Goal: Task Accomplishment & Management: Use online tool/utility

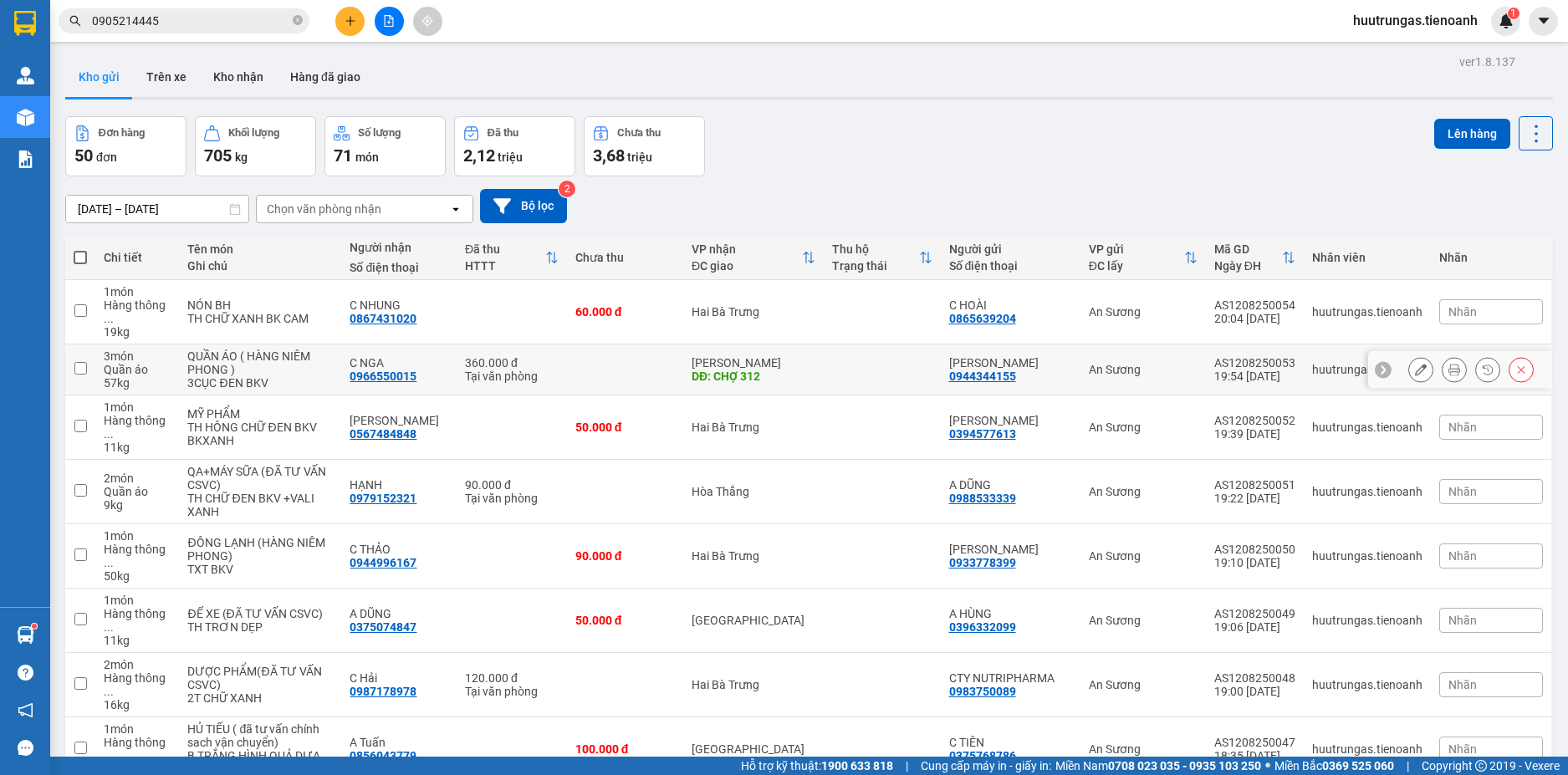
click at [78, 362] on input "checkbox" at bounding box center [80, 368] width 13 height 13
checkbox input "true"
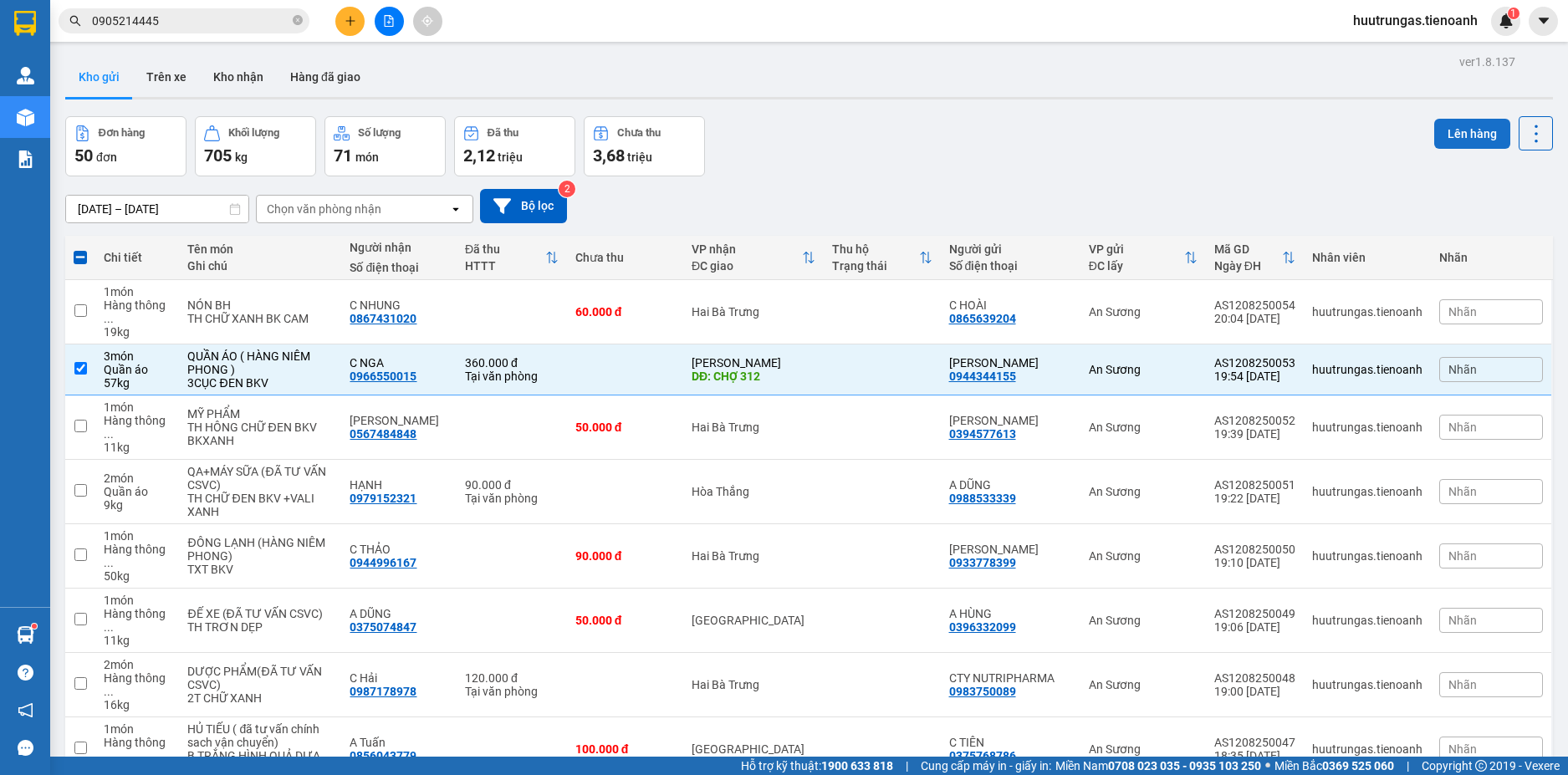
click at [1459, 133] on button "Lên hàng" at bounding box center [1472, 134] width 76 height 30
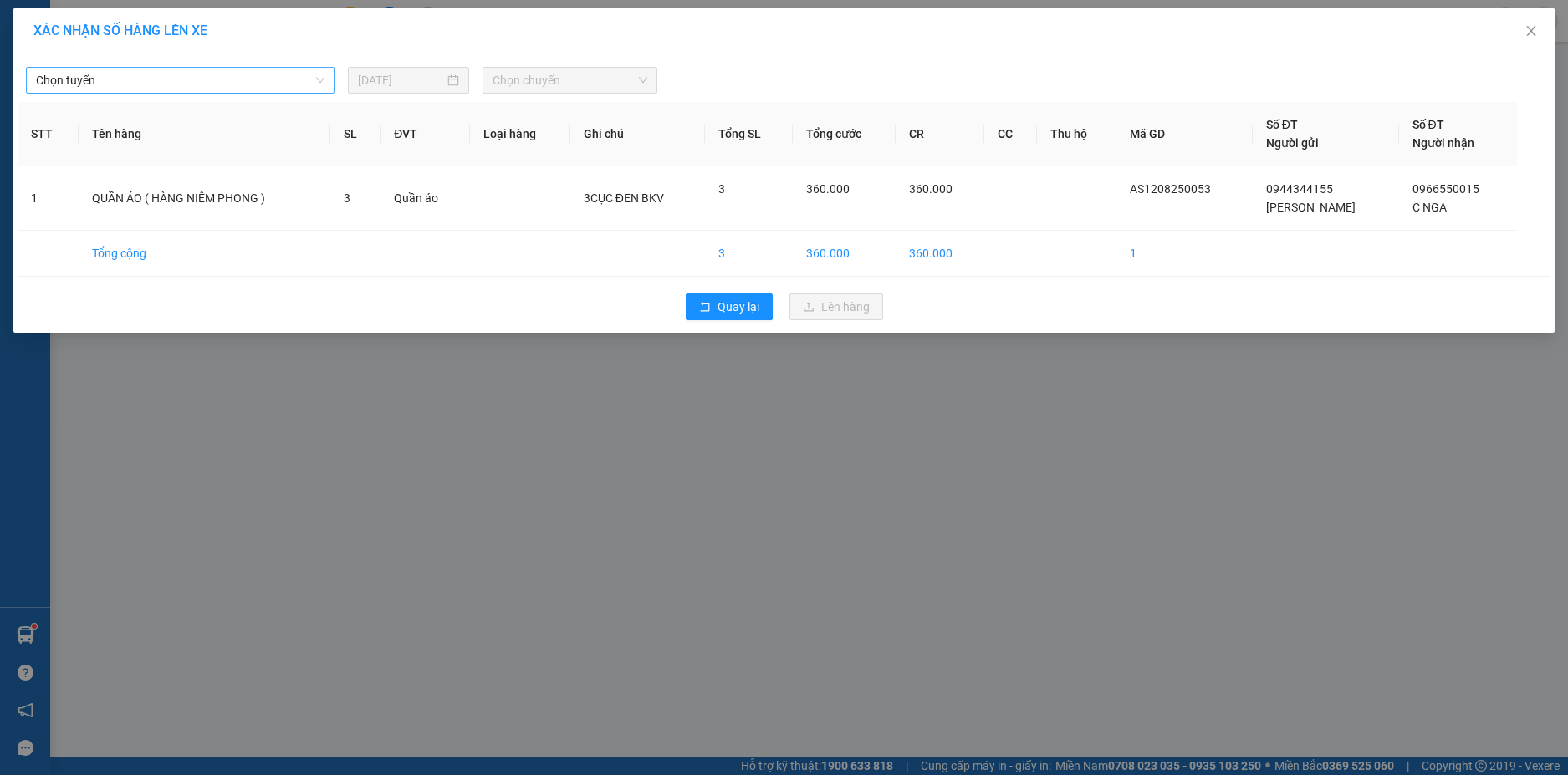
click at [304, 77] on span "Chọn tuyến" at bounding box center [180, 80] width 289 height 25
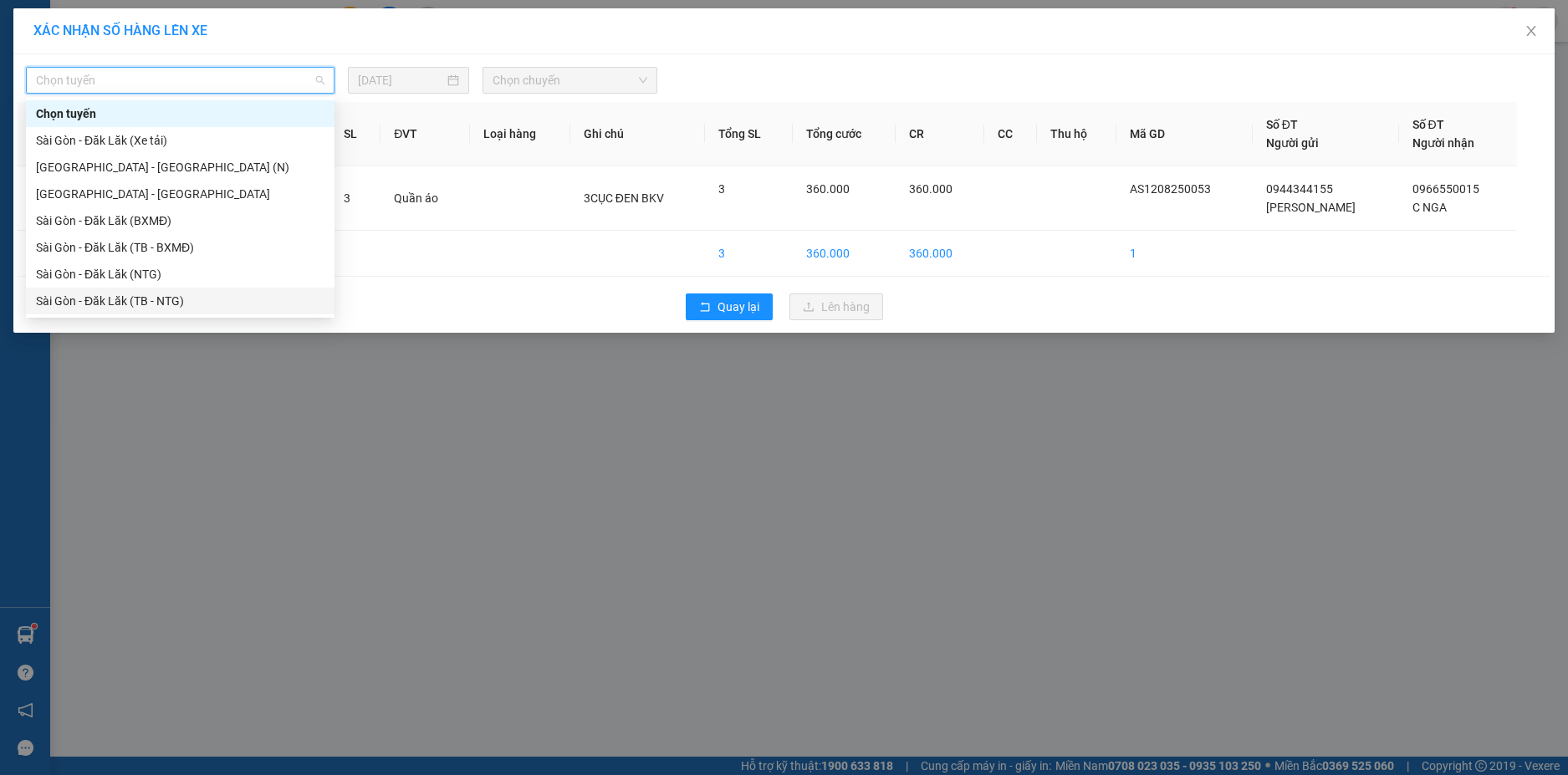
click at [163, 298] on div "Sài Gòn - Đăk Lăk (TB - NTG)" at bounding box center [180, 302] width 289 height 19
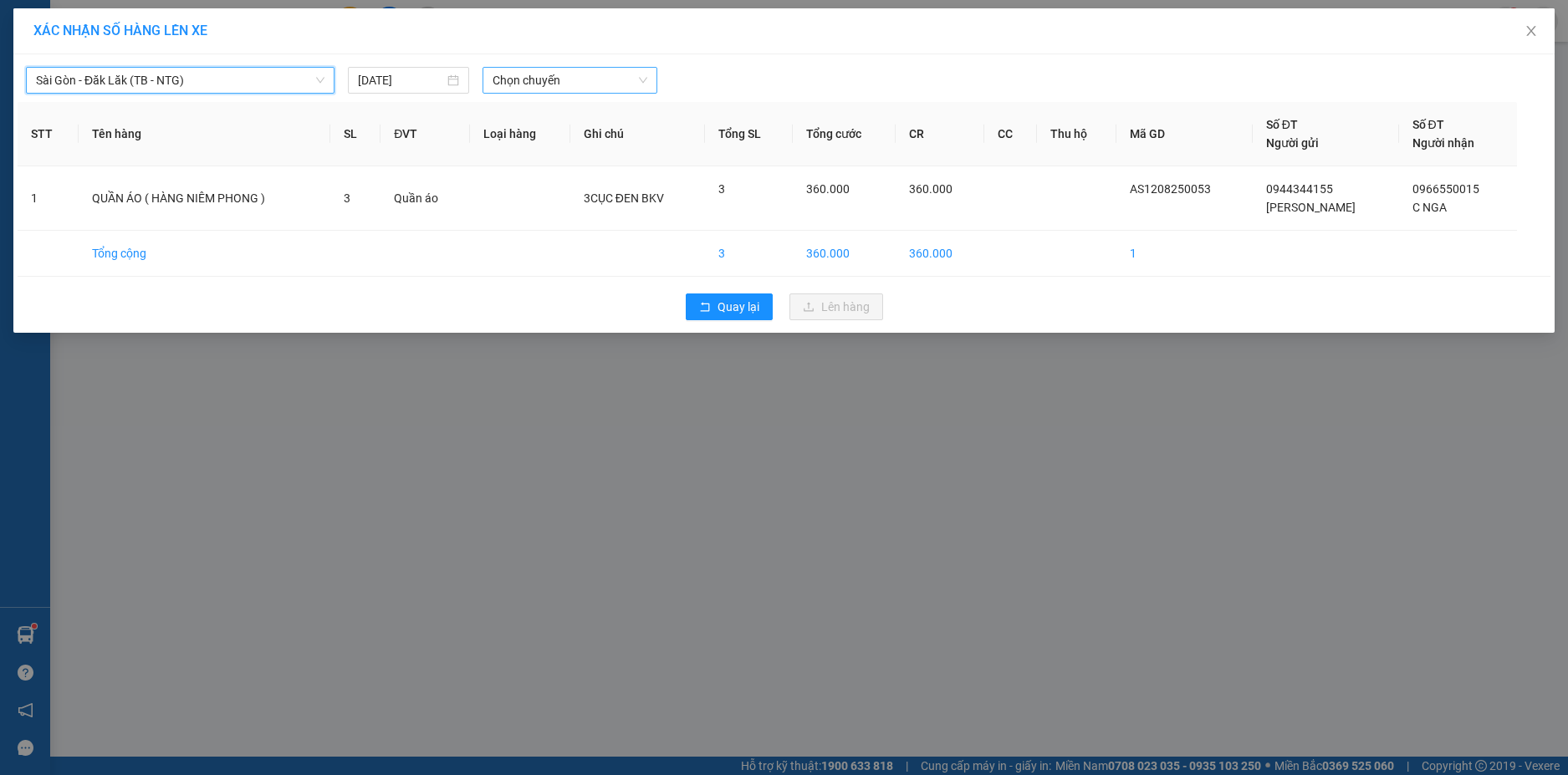
click at [573, 76] on span "Chọn chuyến" at bounding box center [570, 80] width 155 height 25
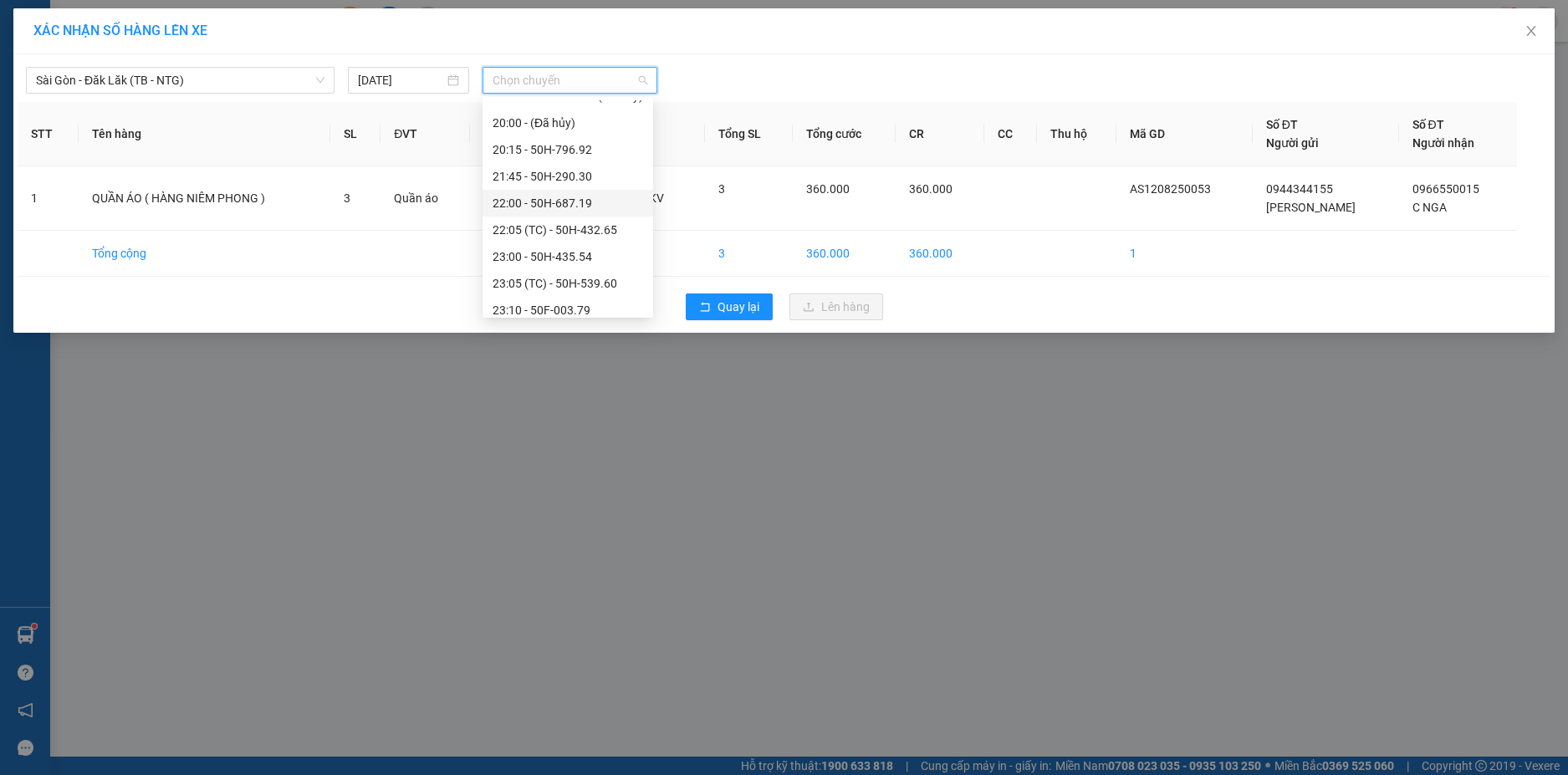
scroll to position [73, 0]
click at [608, 285] on div "23:05 (TC) - 50H-539.60" at bounding box center [568, 281] width 151 height 19
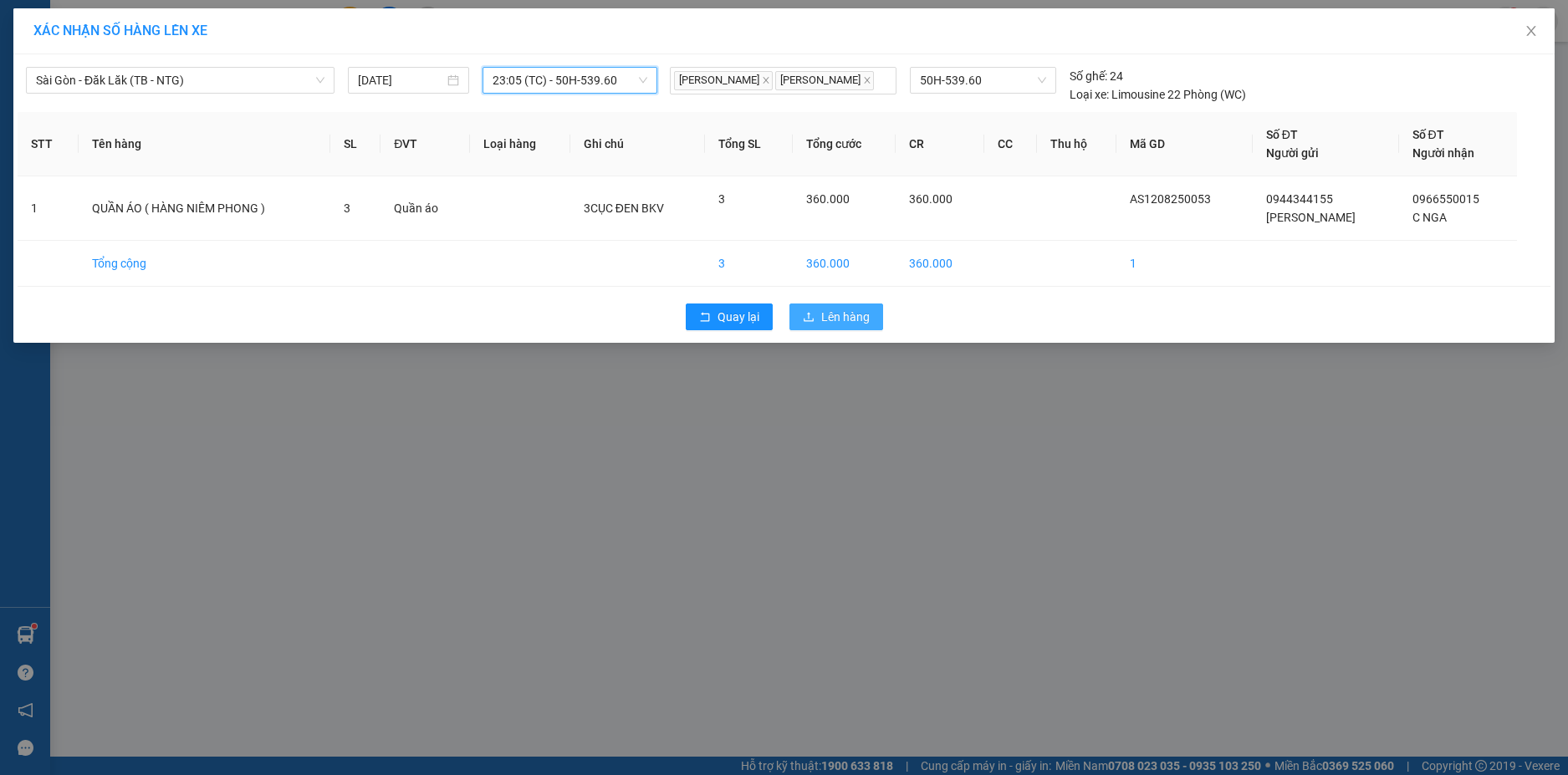
click at [858, 322] on span "Lên hàng" at bounding box center [845, 317] width 49 height 19
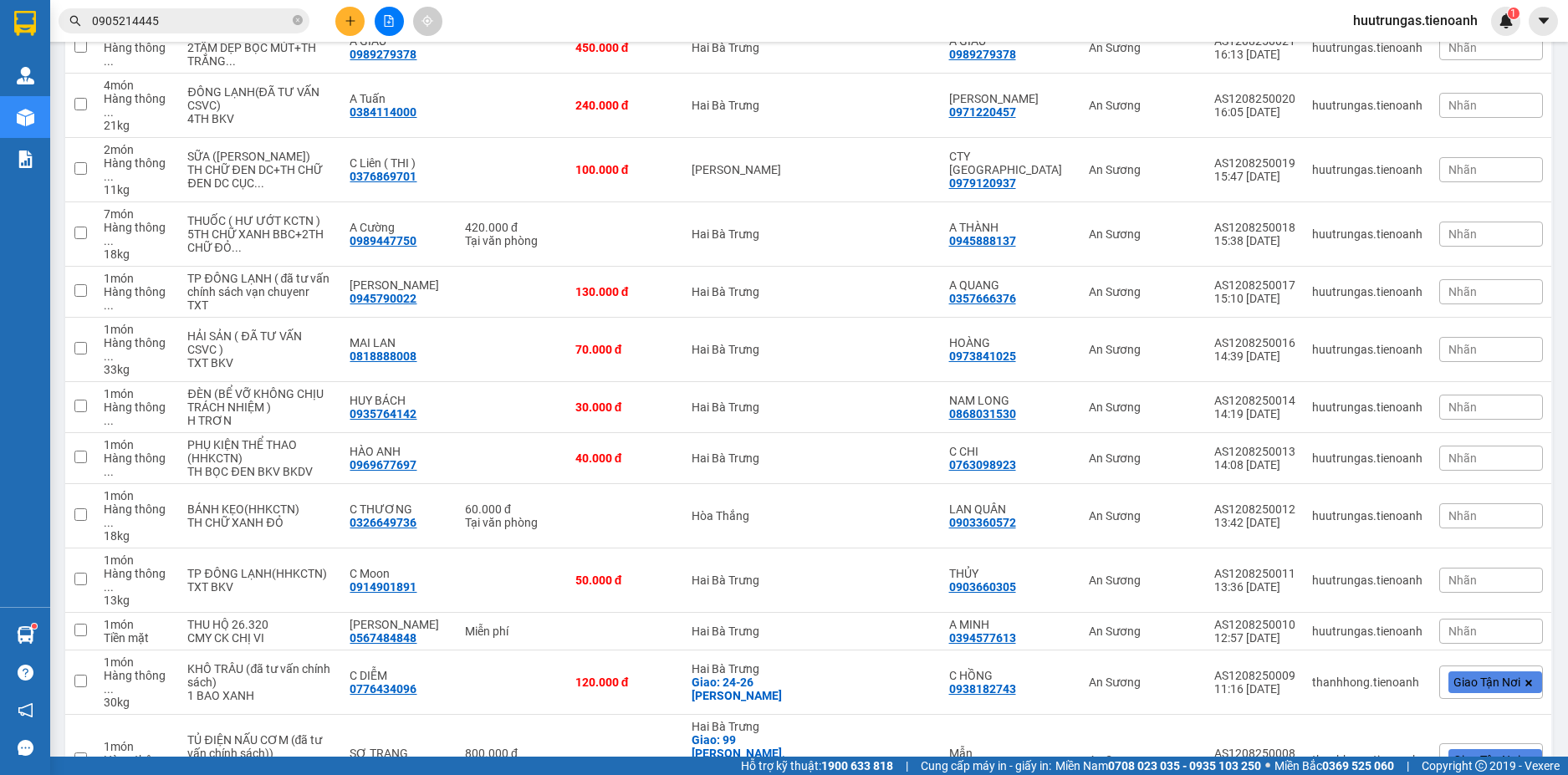
scroll to position [2293, 0]
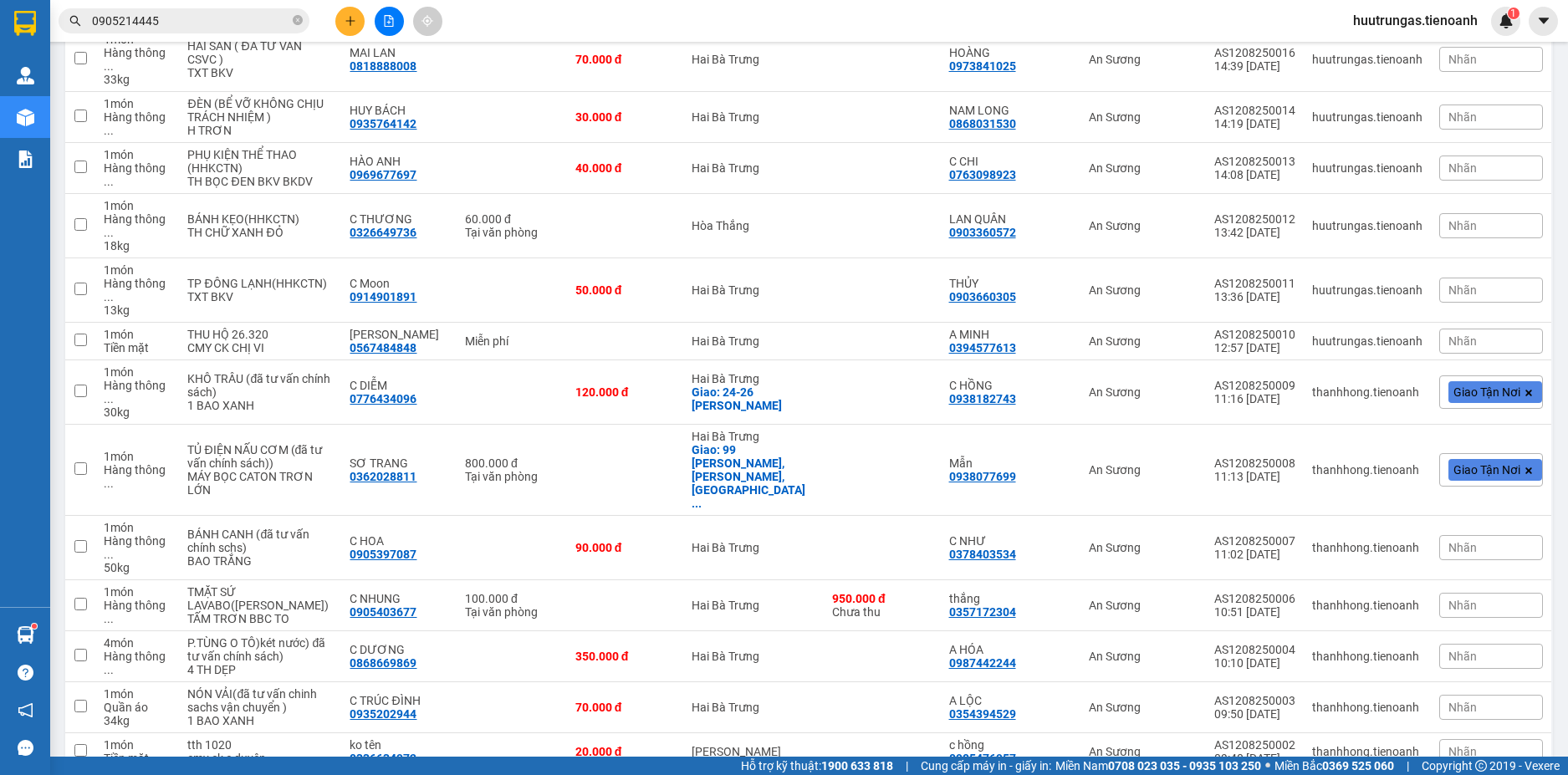
click at [1487, 681] on span "100 / trang" at bounding box center [1477, 678] width 63 height 17
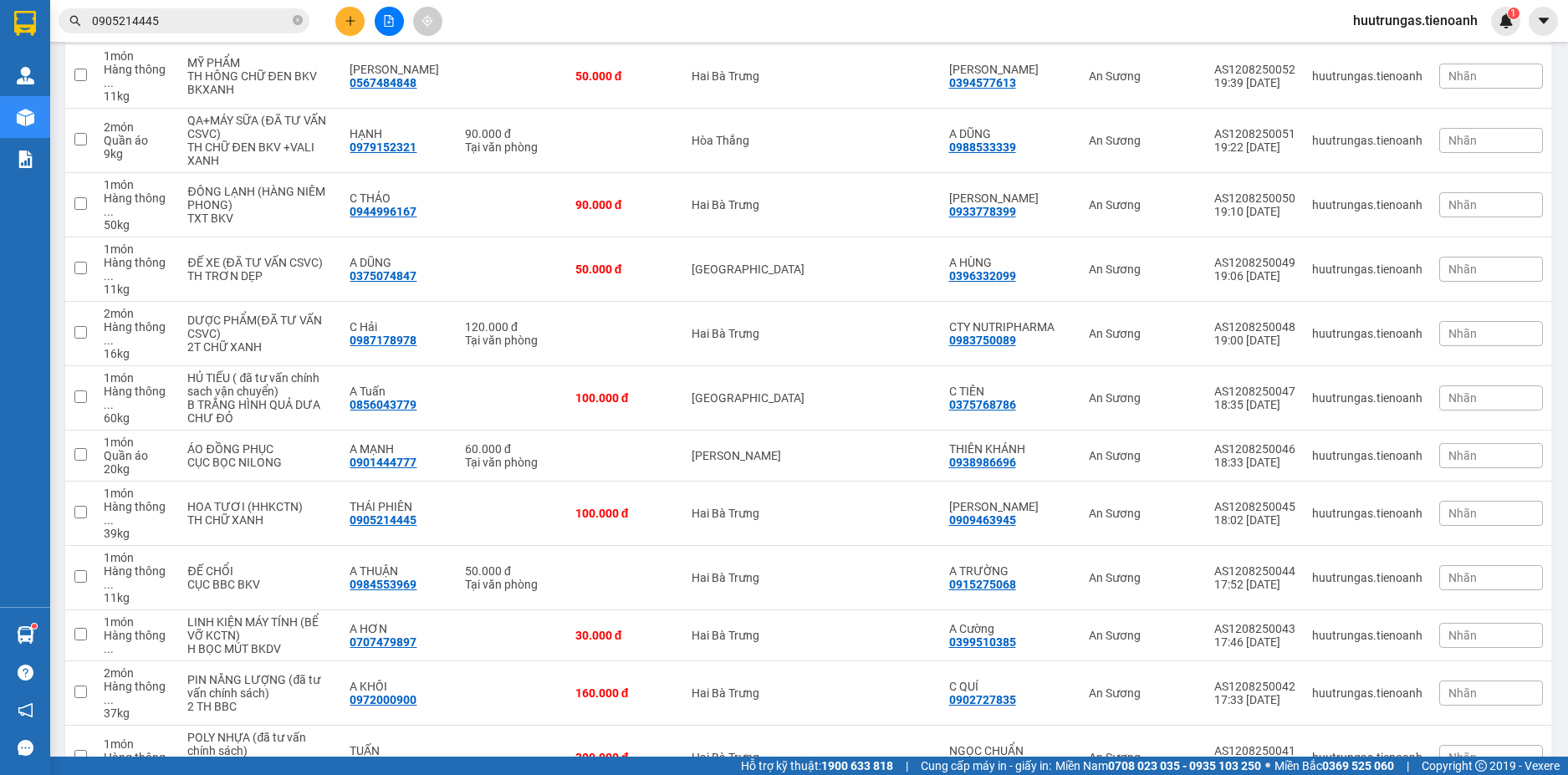
scroll to position [0, 0]
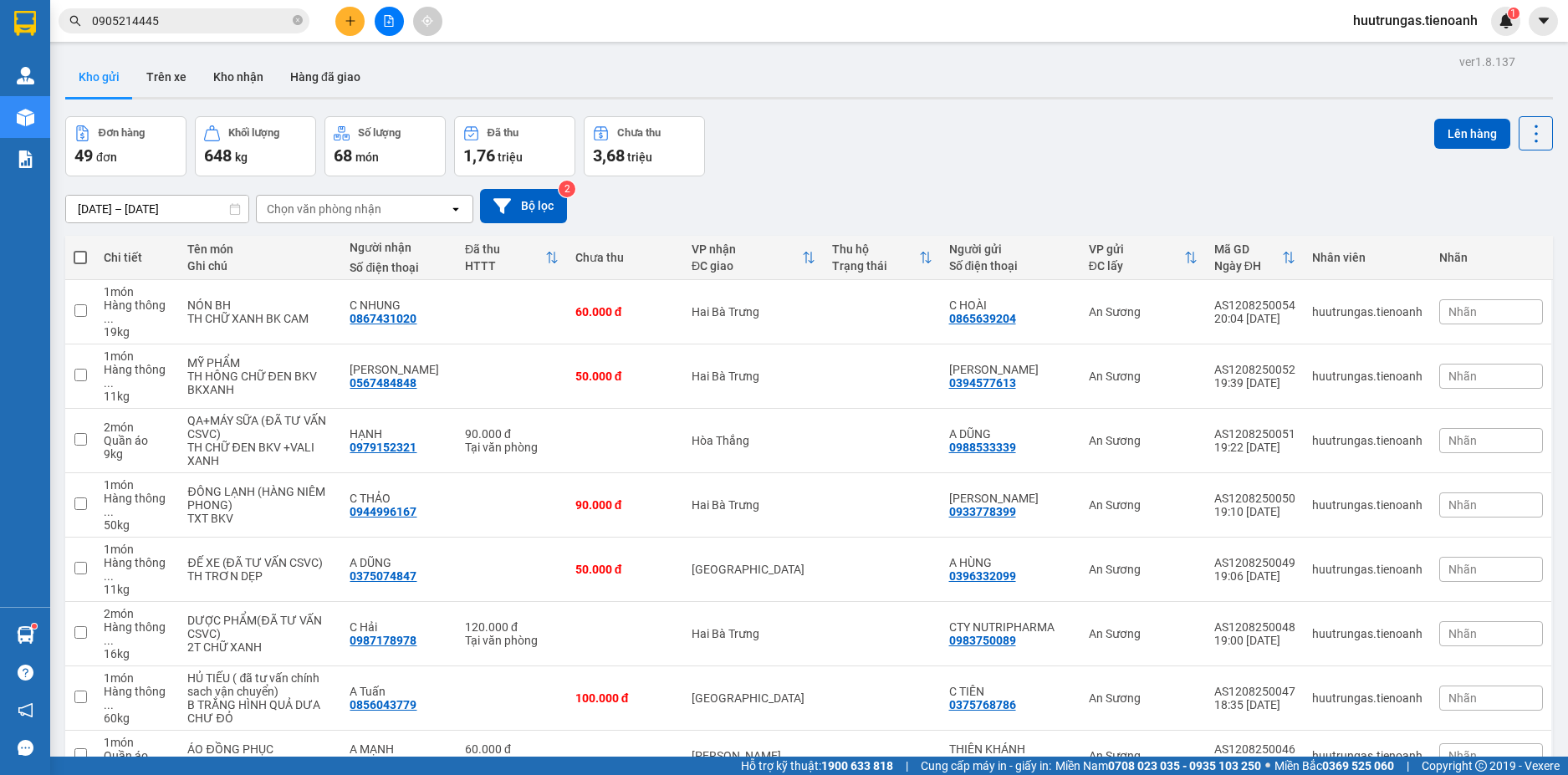
click at [83, 255] on span at bounding box center [80, 258] width 13 height 13
click at [80, 249] on input "checkbox" at bounding box center [80, 249] width 0 height 0
checkbox input "true"
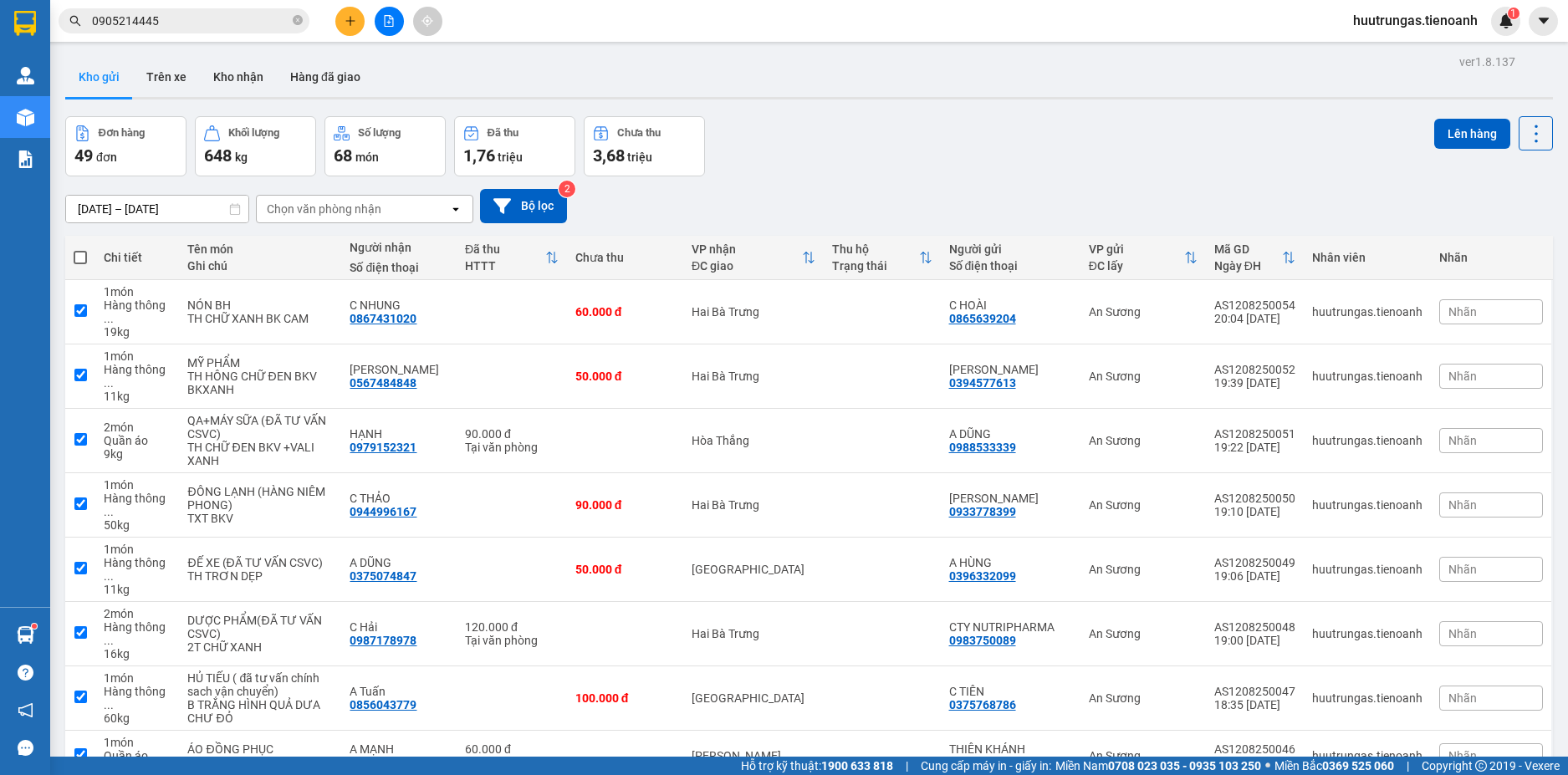
checkbox input "true"
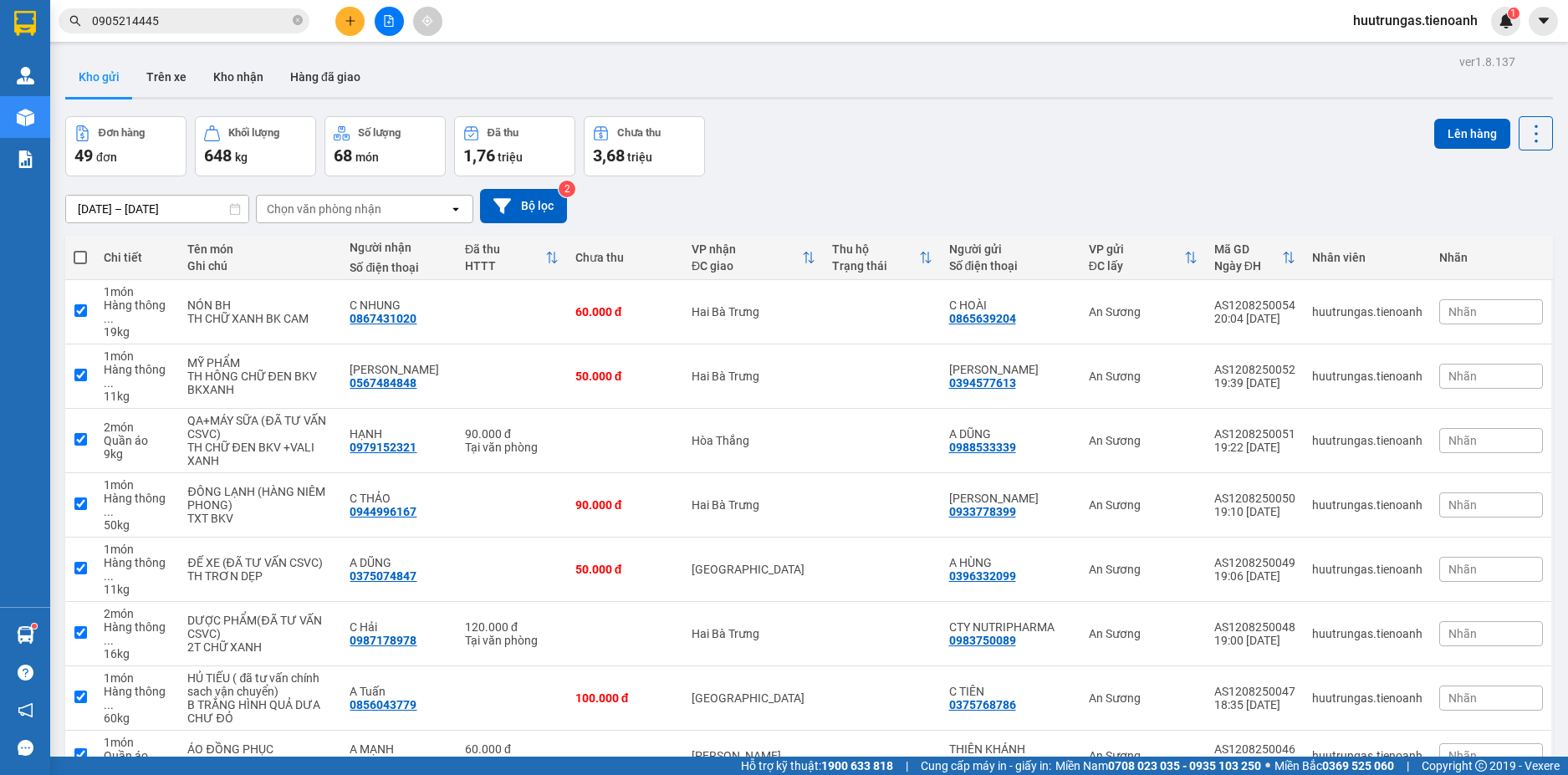
checkbox input "true"
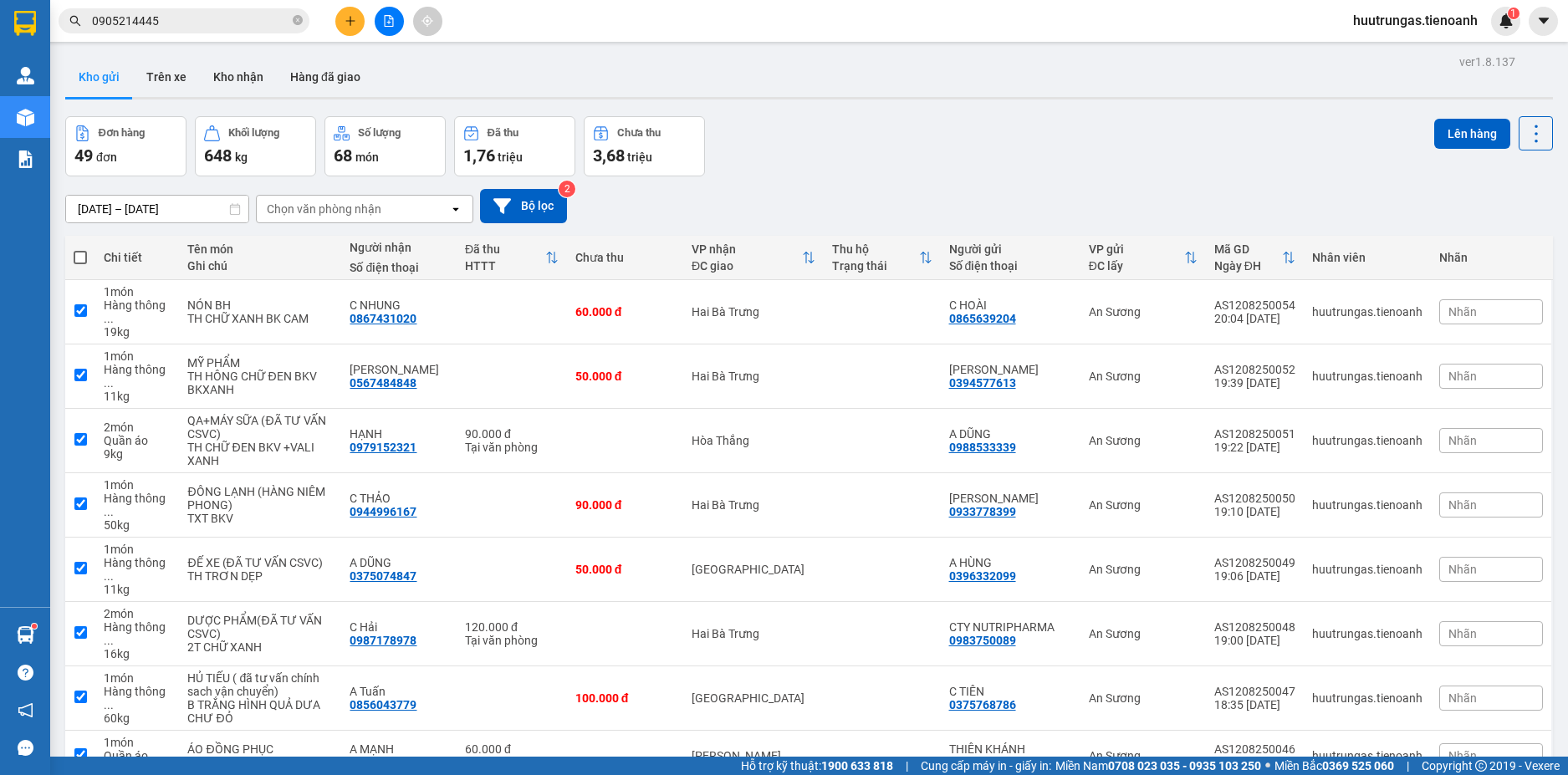
checkbox input "true"
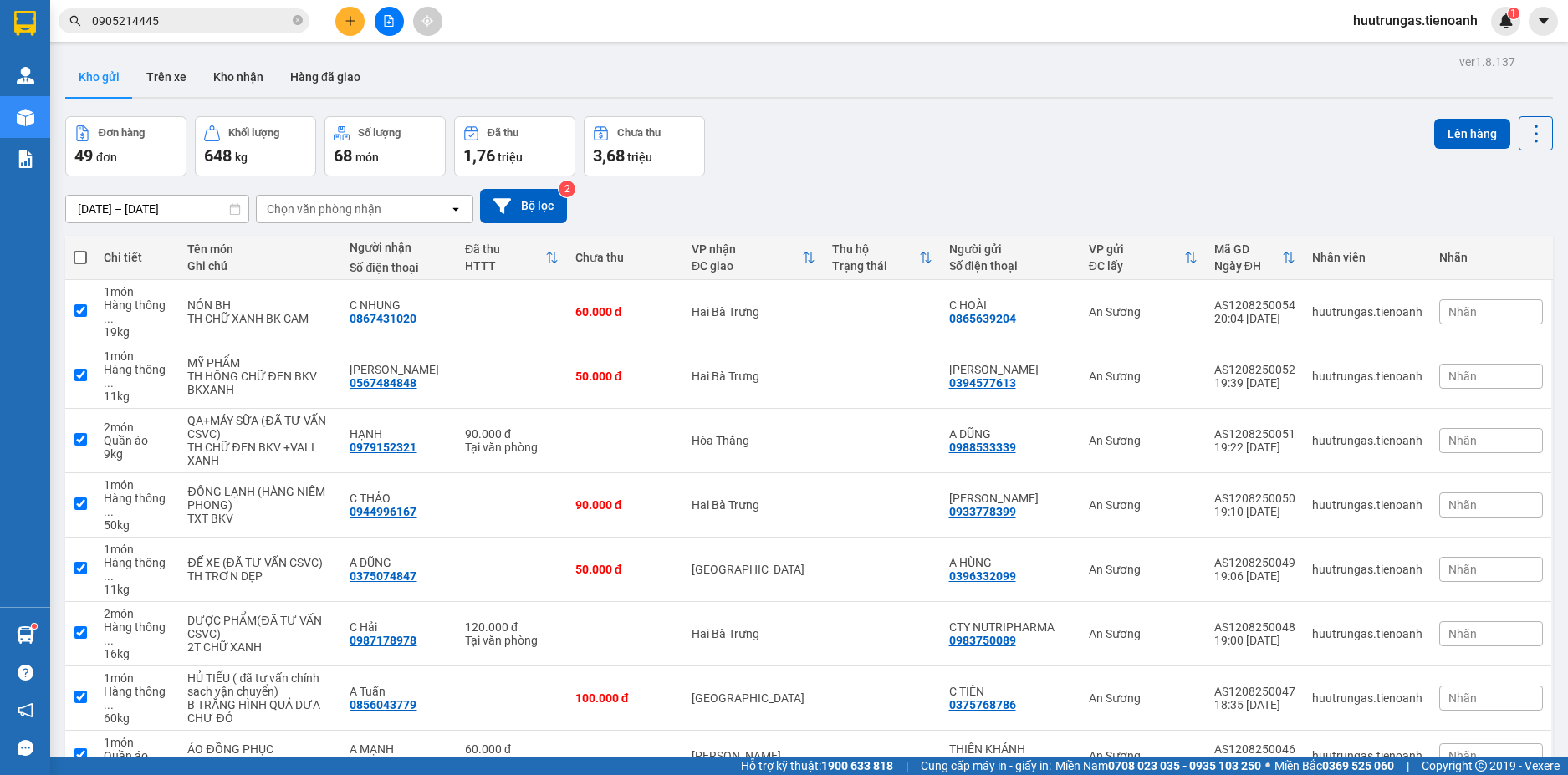
checkbox input "true"
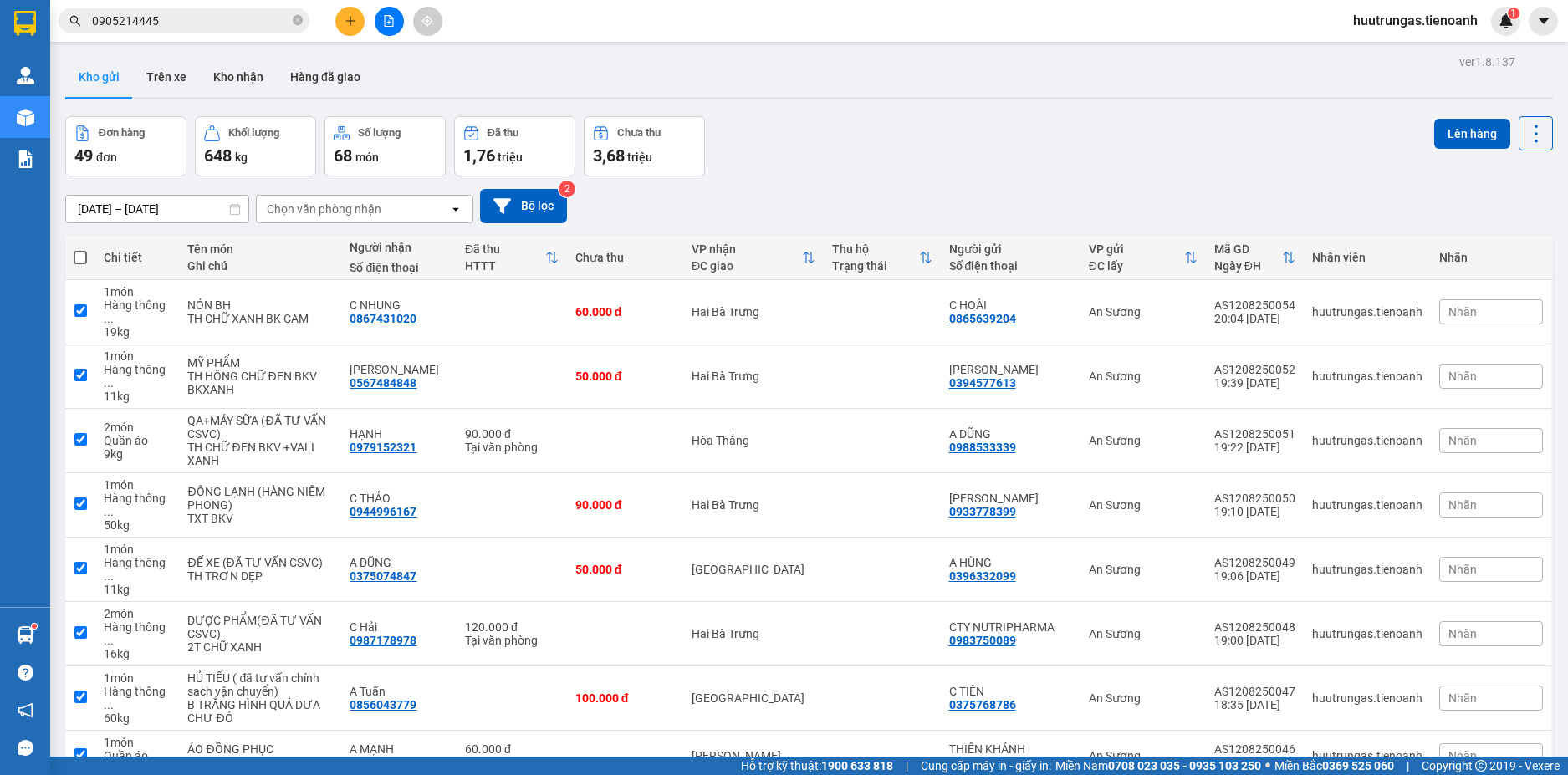
checkbox input "true"
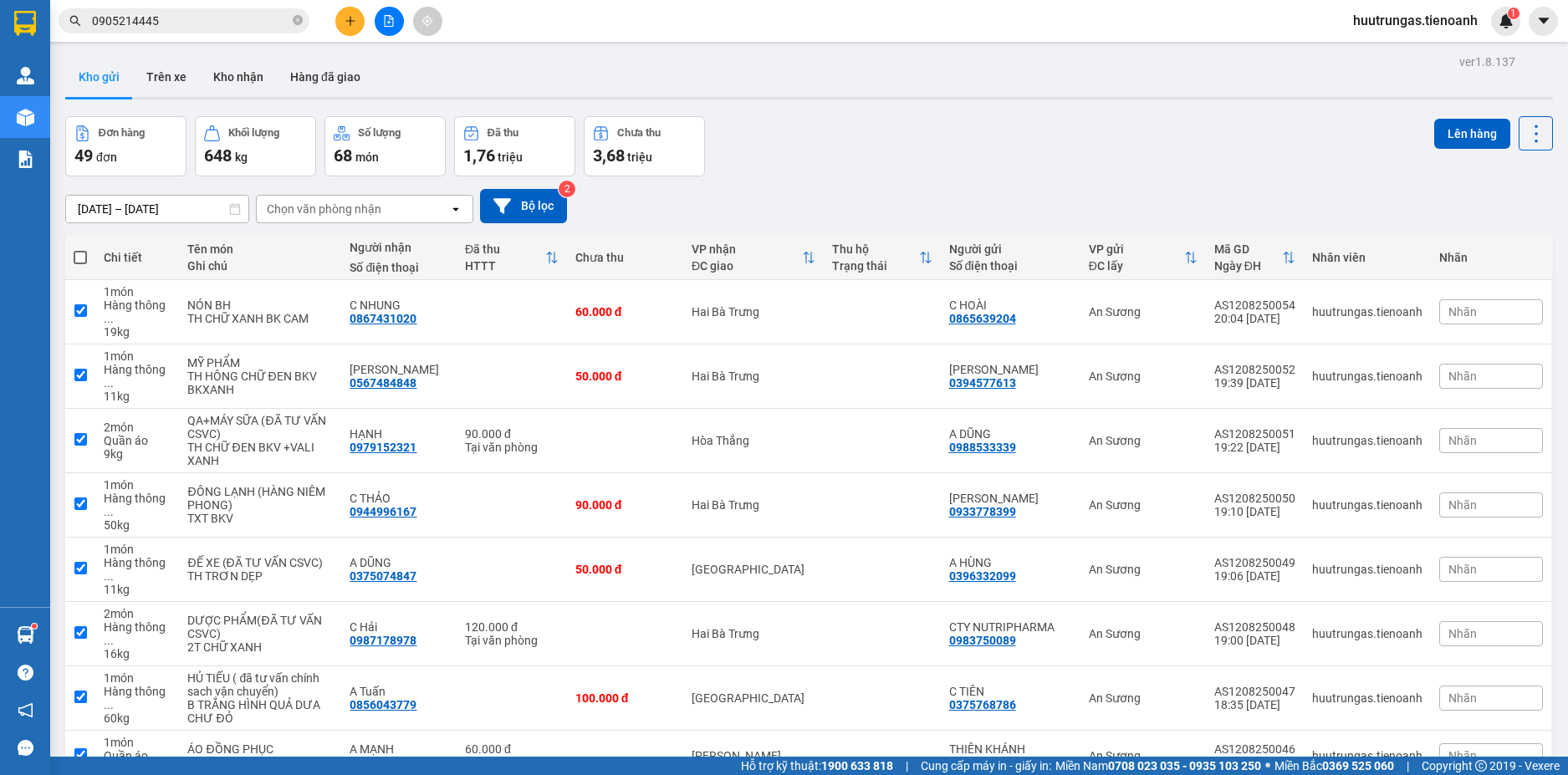
checkbox input "true"
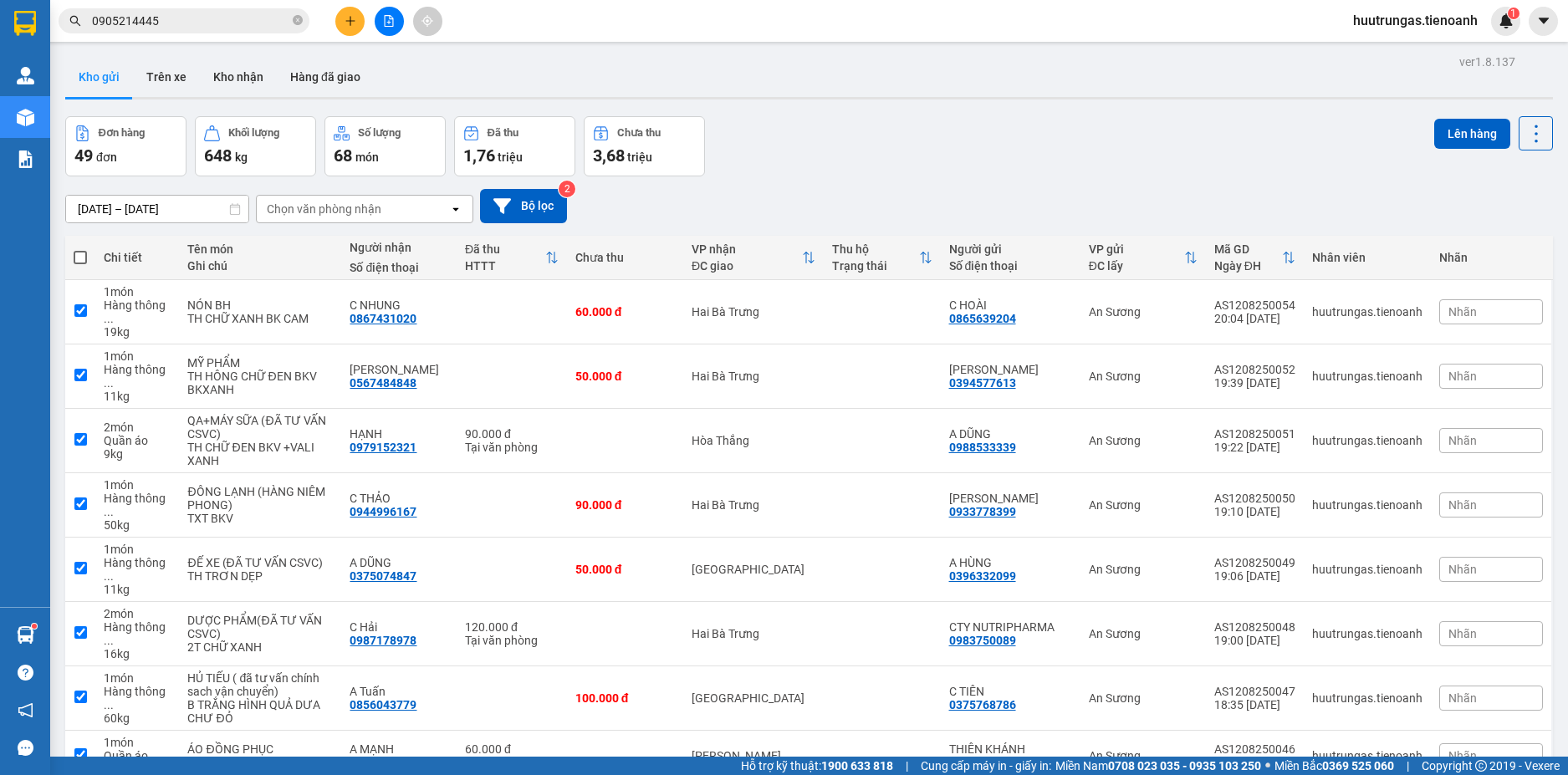
checkbox input "true"
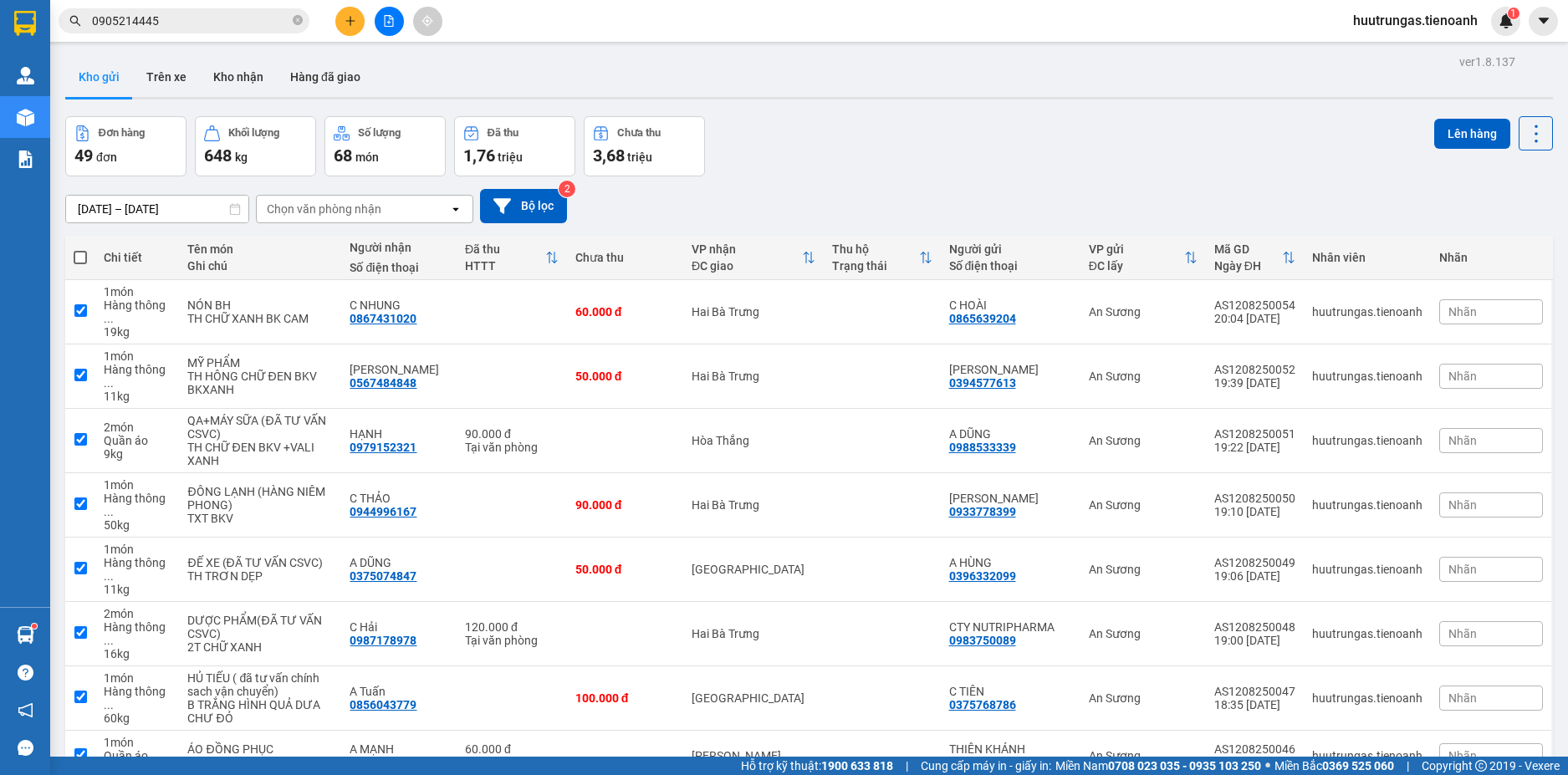
checkbox input "true"
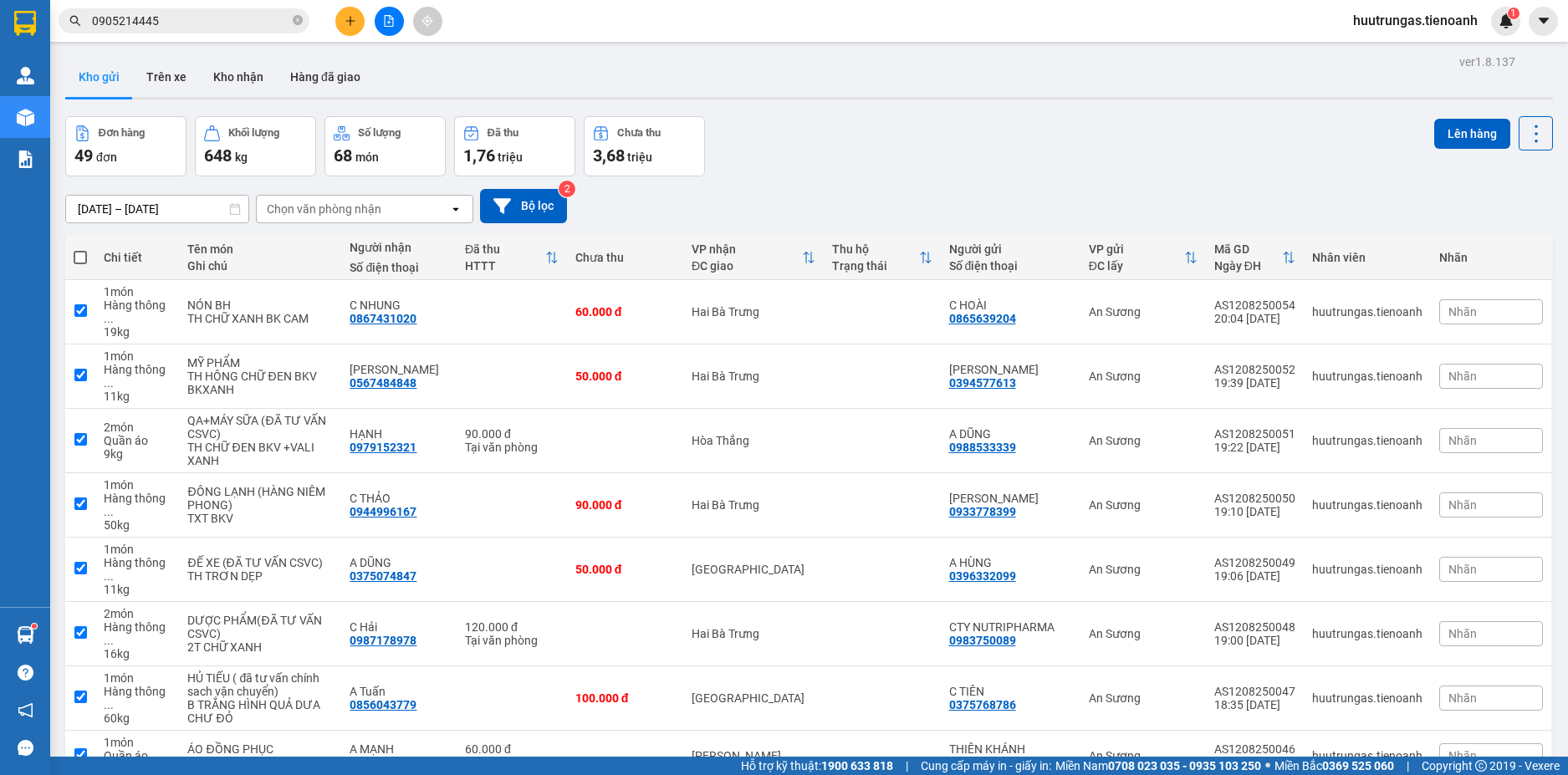
checkbox input "true"
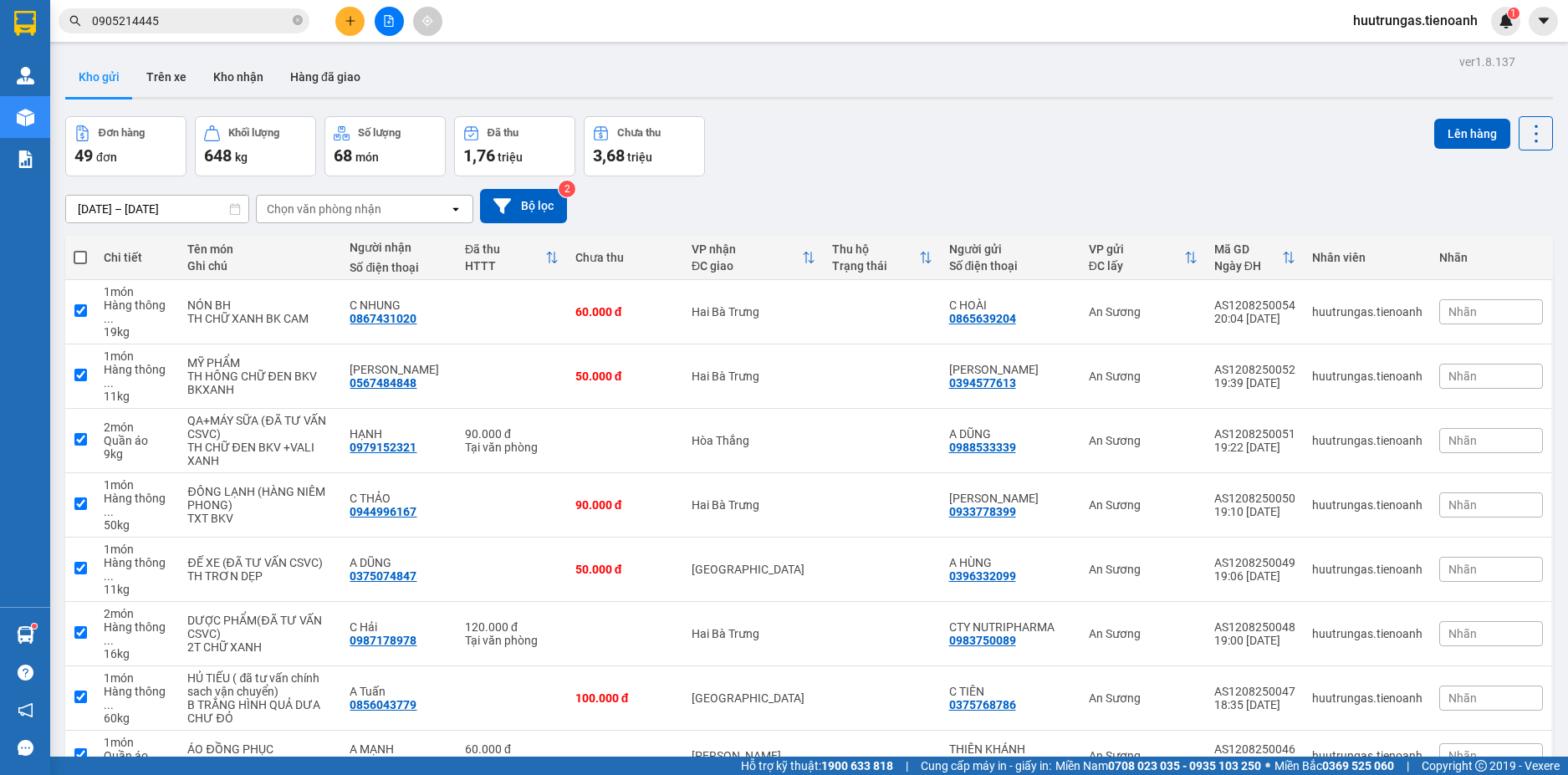
checkbox input "true"
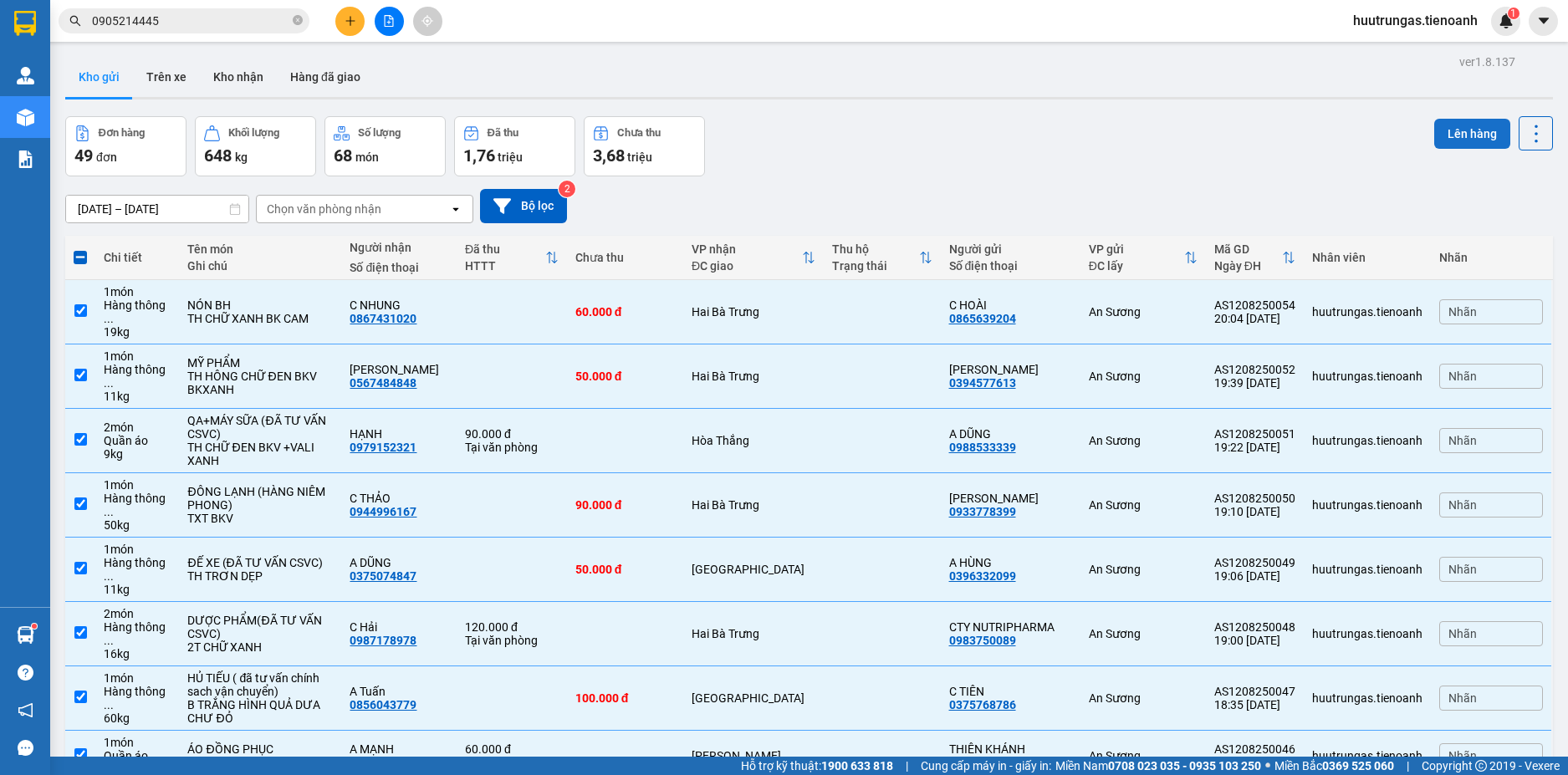
click at [1453, 138] on button "Lên hàng" at bounding box center [1472, 134] width 76 height 30
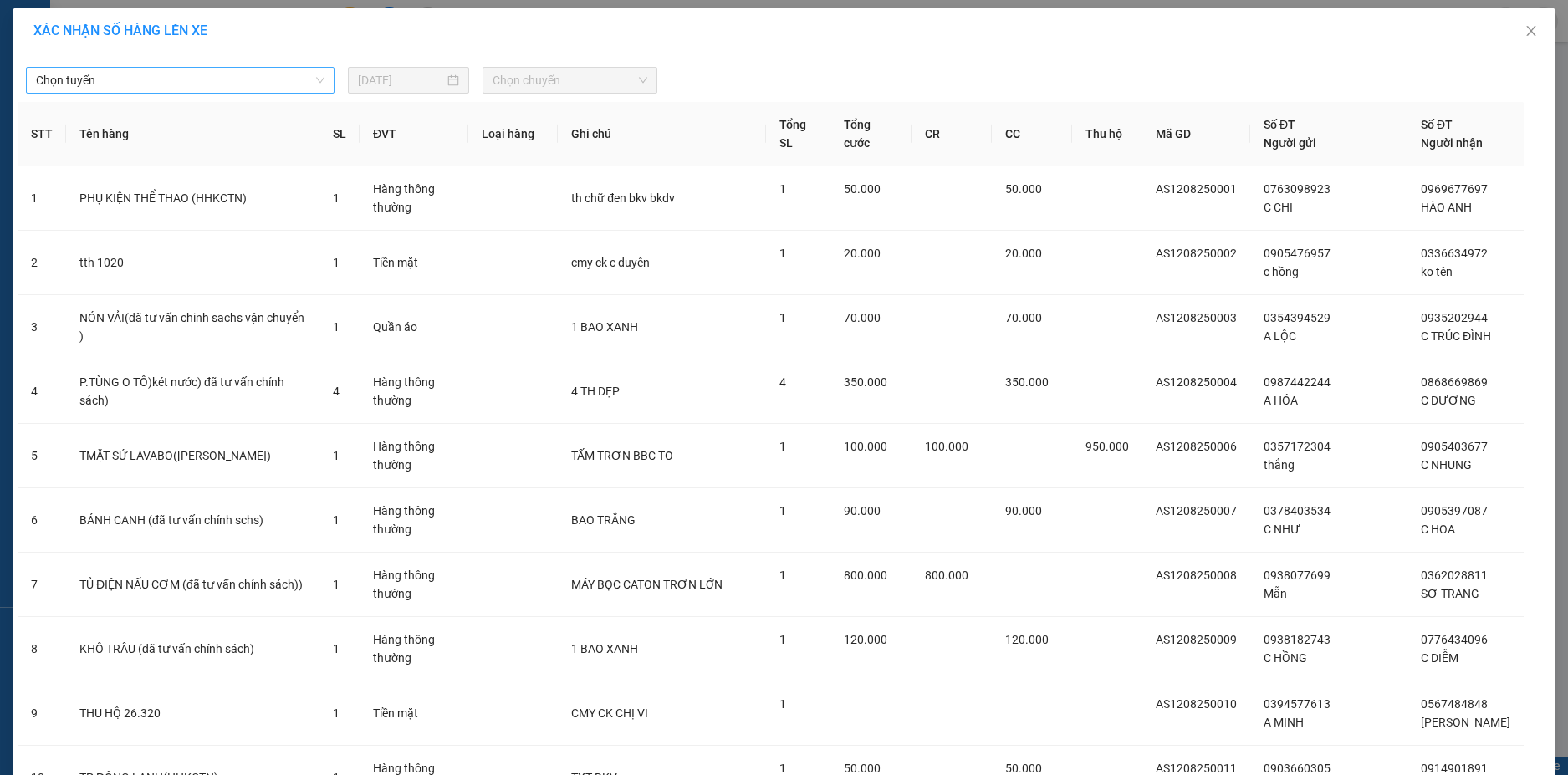
click at [280, 77] on span "Chọn tuyến" at bounding box center [180, 80] width 289 height 25
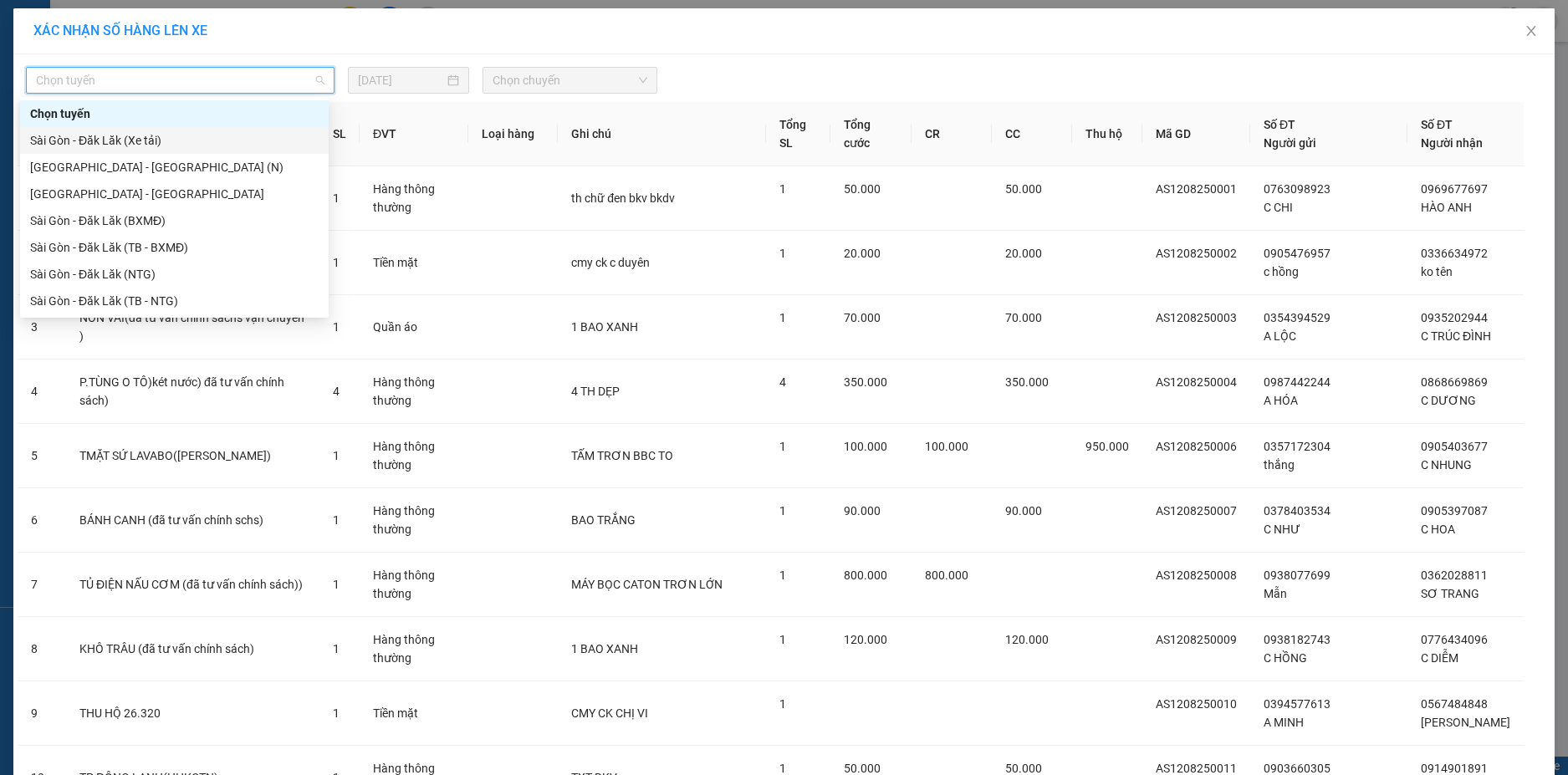
click at [195, 142] on div "Sài Gòn - Đăk Lăk (Xe tải)" at bounding box center [174, 141] width 289 height 19
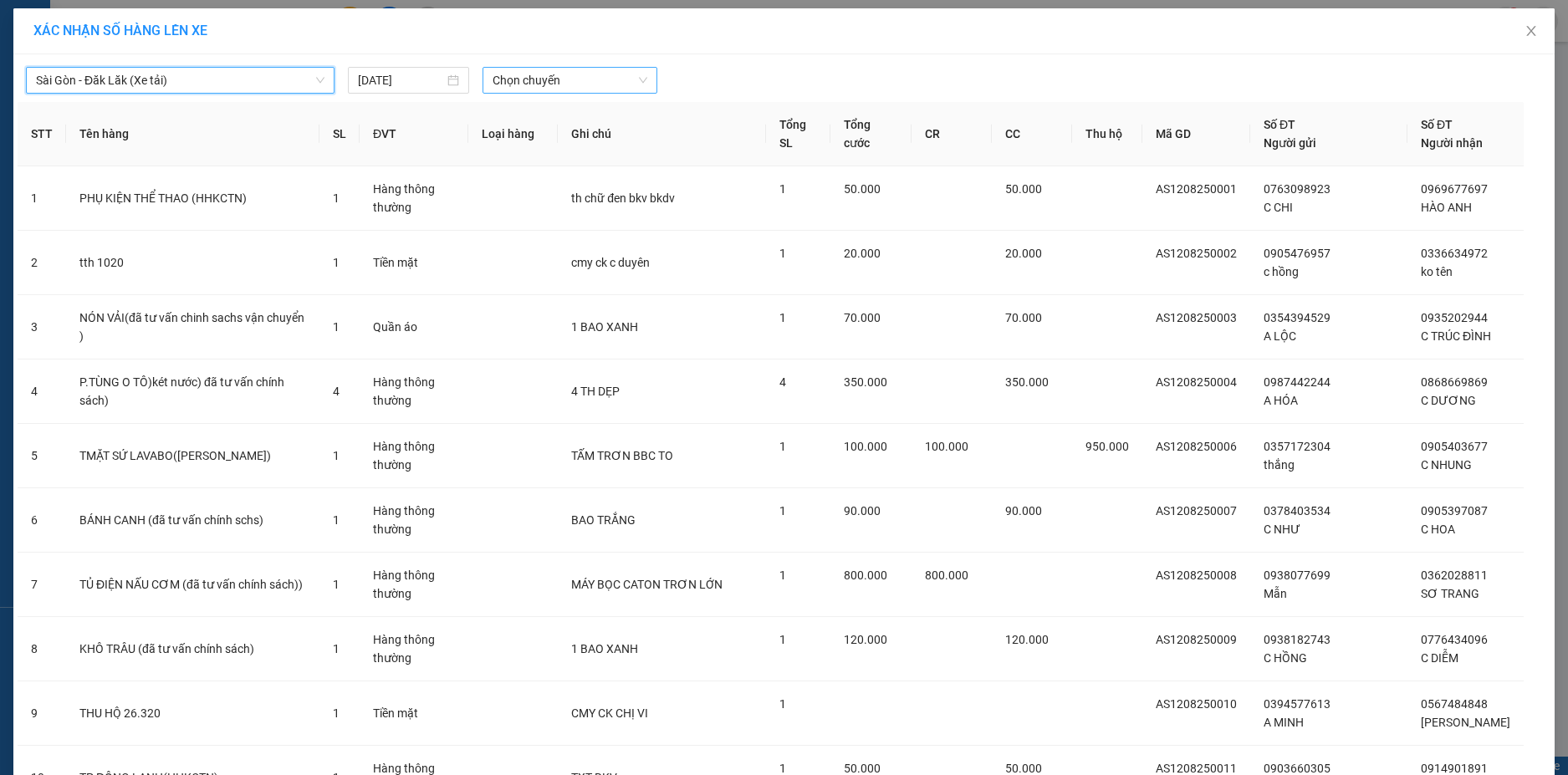
click at [509, 88] on span "Chọn chuyến" at bounding box center [570, 80] width 155 height 25
click at [511, 139] on div "22:00 - 50H-080.78" at bounding box center [551, 141] width 131 height 19
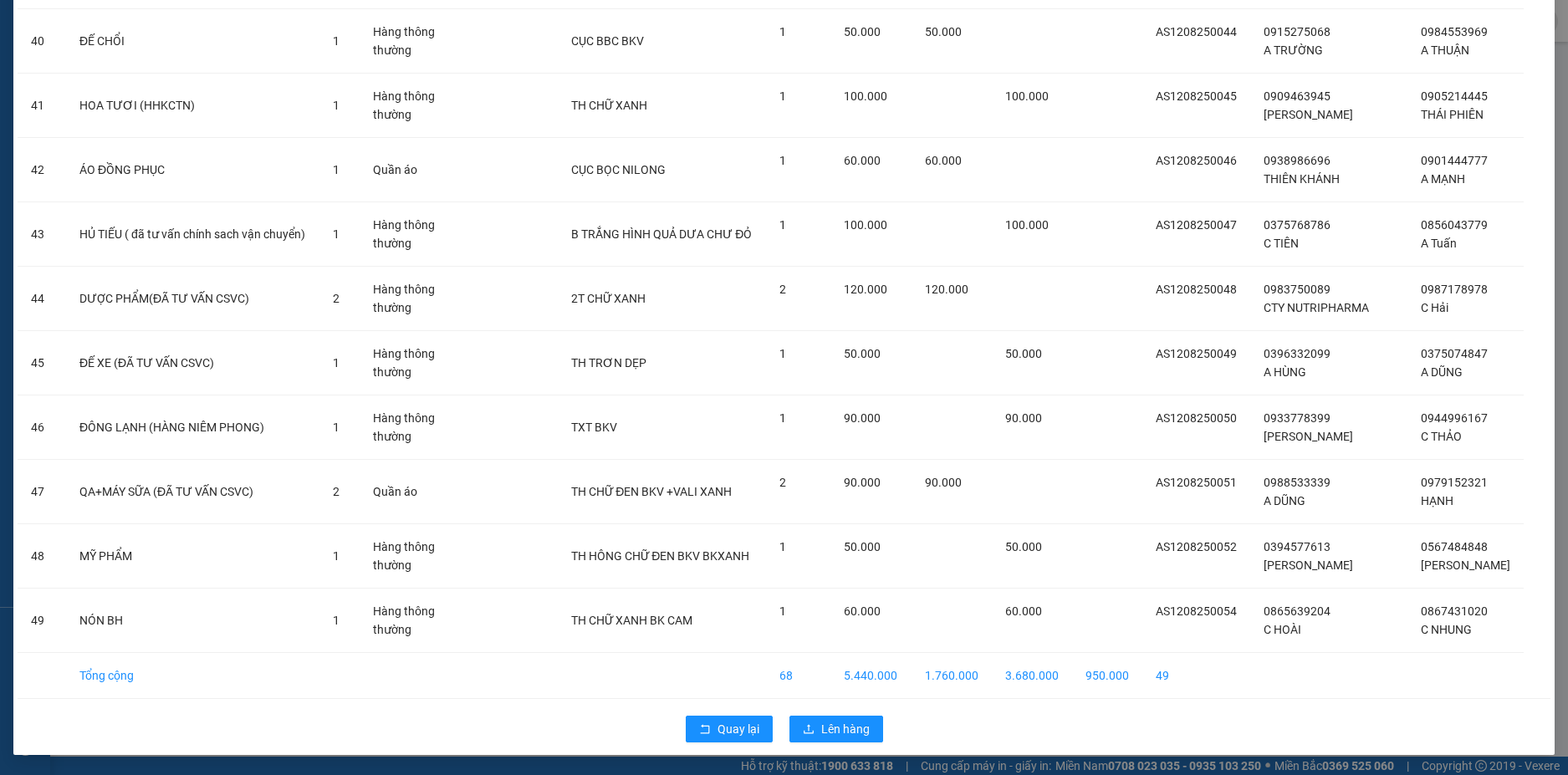
scroll to position [2768, 0]
click at [867, 733] on button "Lên hàng" at bounding box center [835, 730] width 93 height 27
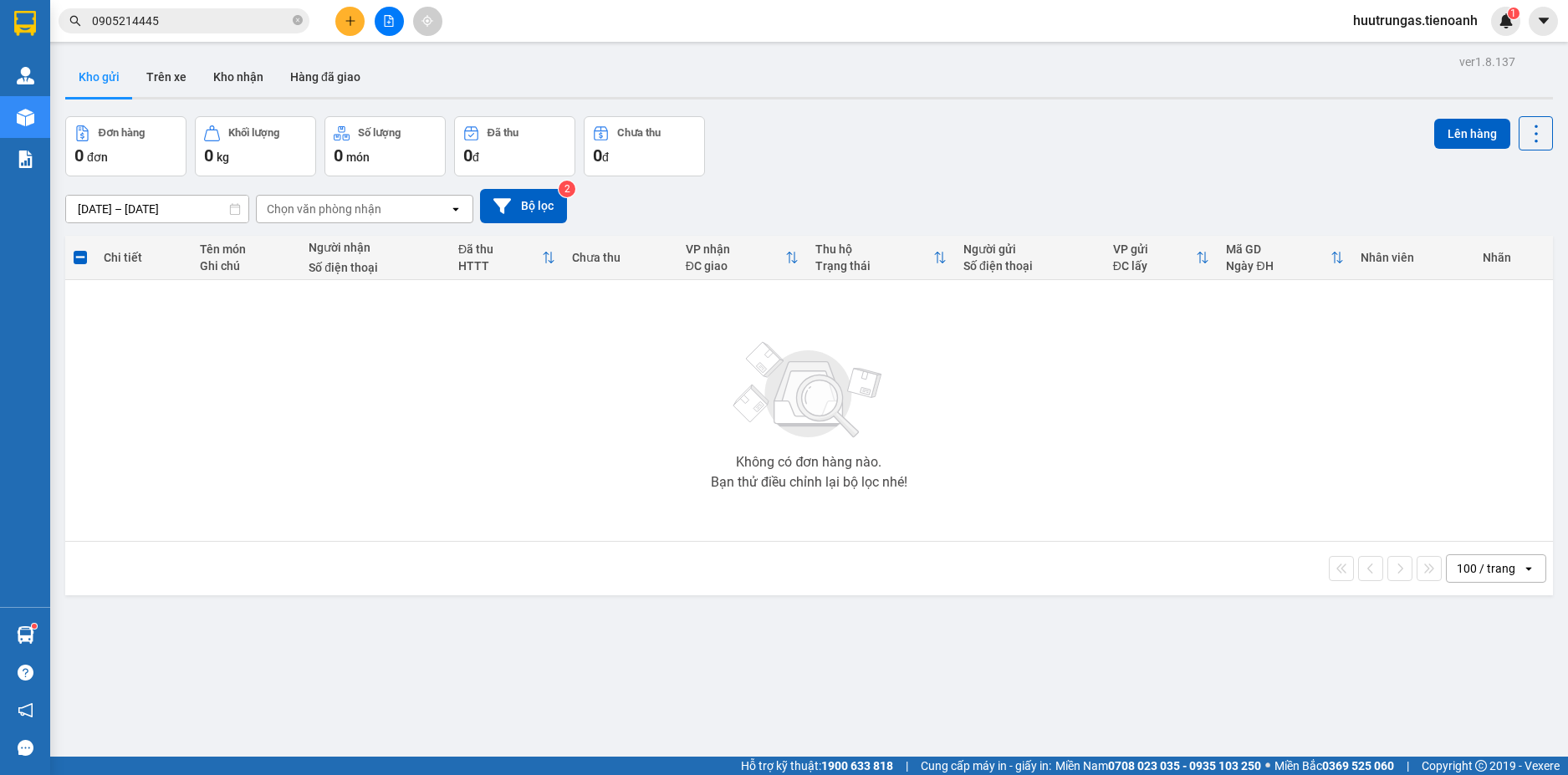
click at [1432, 22] on span "huutrungas.tienoanh" at bounding box center [1416, 20] width 152 height 21
click at [1391, 52] on span "Đăng xuất" at bounding box center [1423, 52] width 116 height 19
